Goal: Task Accomplishment & Management: Use online tool/utility

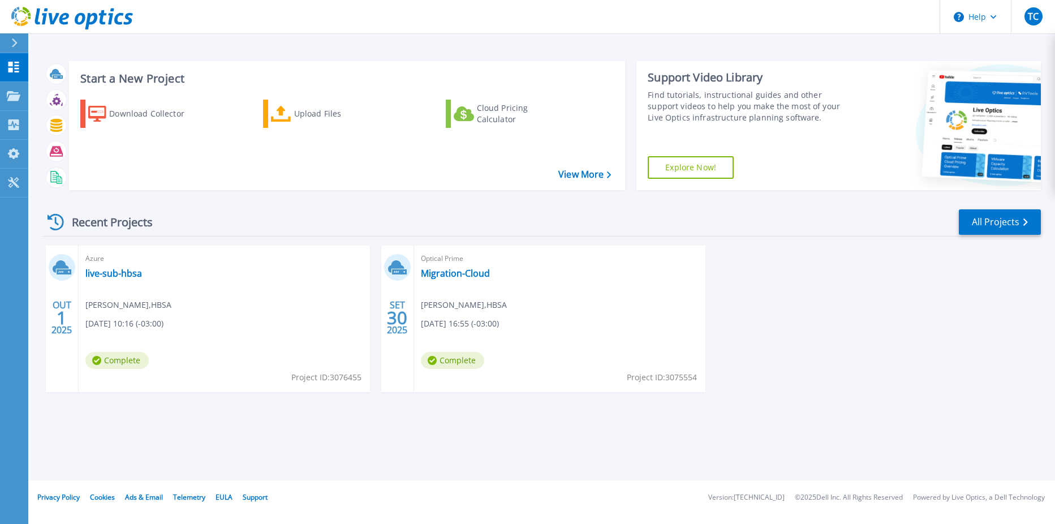
click at [57, 12] on icon at bounding box center [72, 18] width 122 height 23
click at [108, 222] on div "Recent Projects" at bounding box center [106, 222] width 124 height 28
click at [15, 93] on icon at bounding box center [14, 96] width 14 height 10
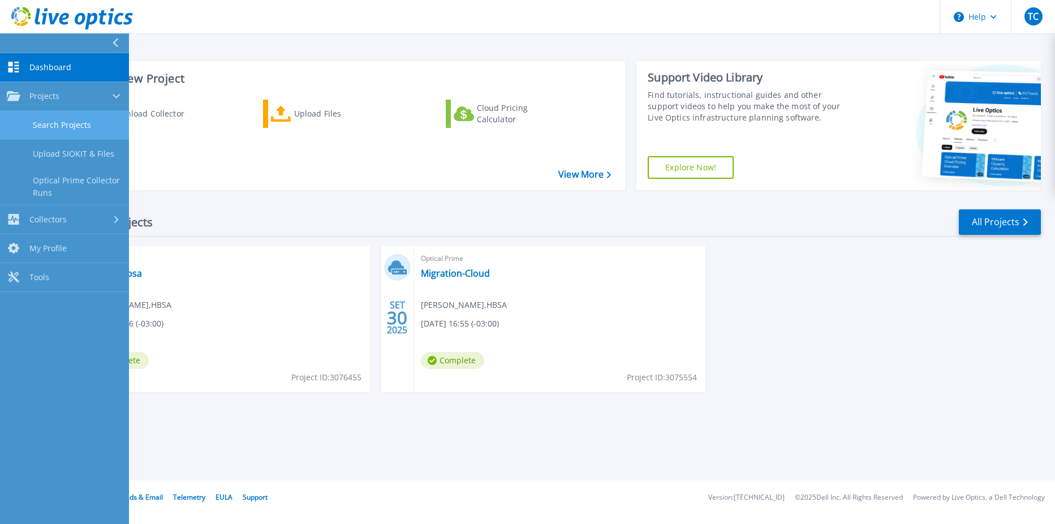
click at [58, 123] on link "Search Projects" at bounding box center [64, 125] width 129 height 29
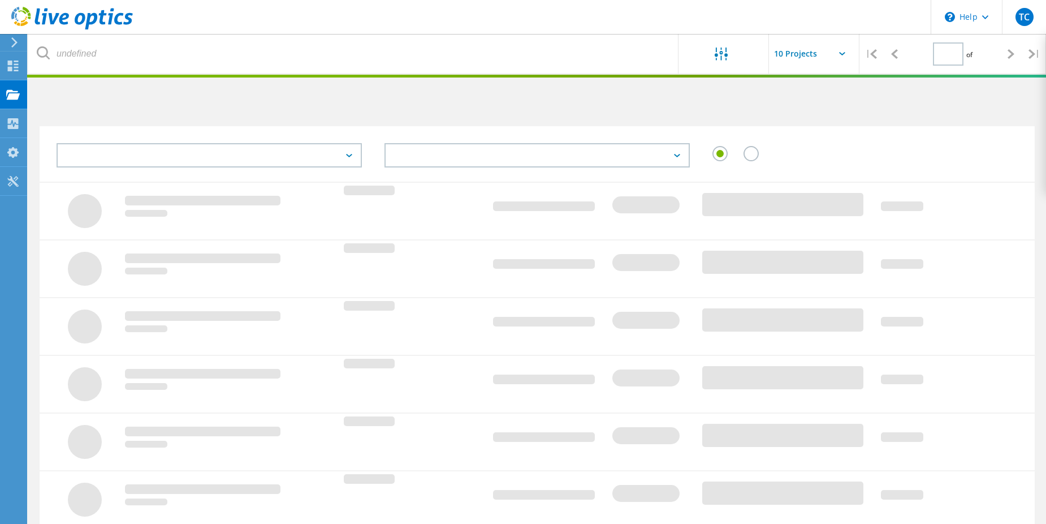
type input "1"
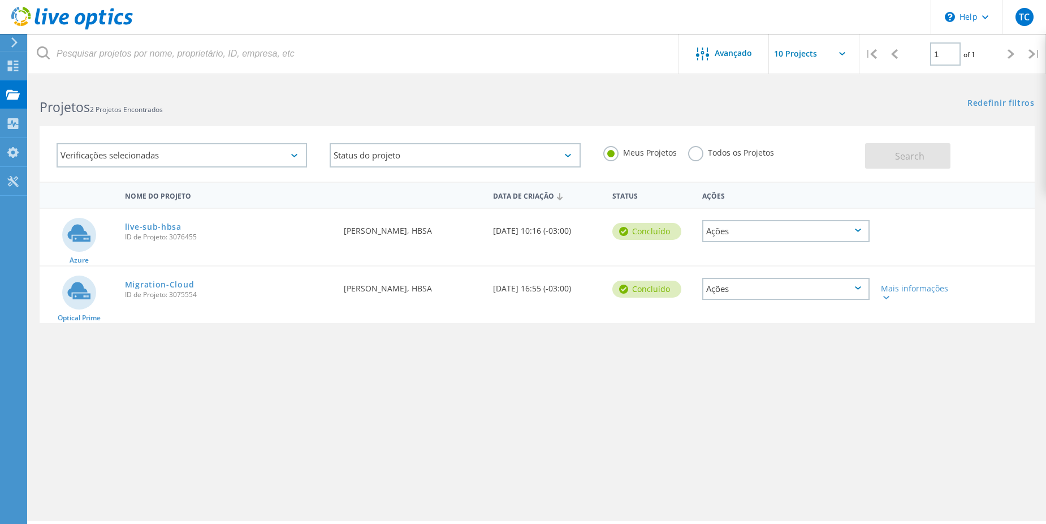
click at [689, 155] on label "Todos os Projetos" at bounding box center [731, 151] width 86 height 11
click at [0, 0] on input "Todos os Projetos" at bounding box center [0, 0] width 0 height 0
click at [904, 166] on button "Search" at bounding box center [907, 155] width 85 height 25
